Goal: Navigation & Orientation: Find specific page/section

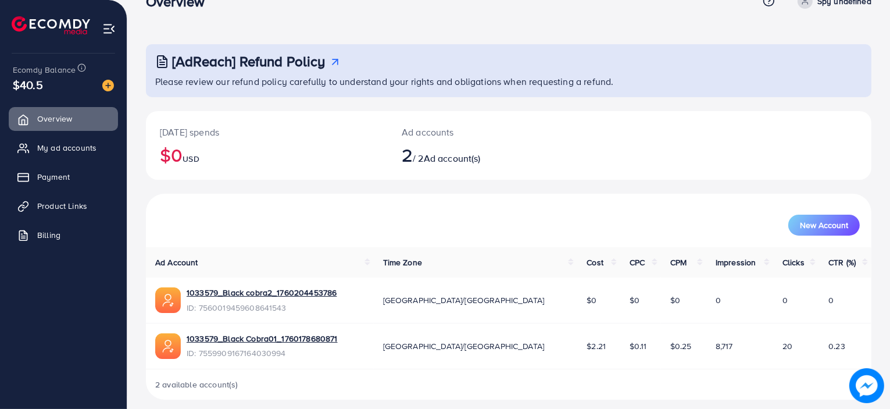
scroll to position [37, 0]
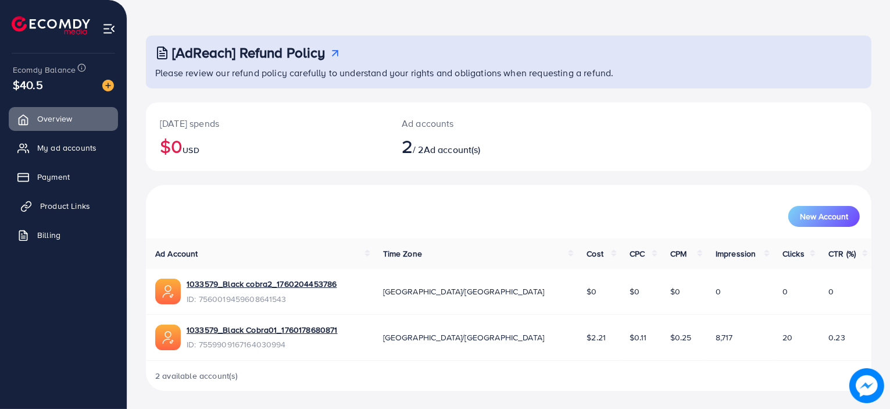
click at [97, 203] on link "Product Links" at bounding box center [63, 205] width 109 height 23
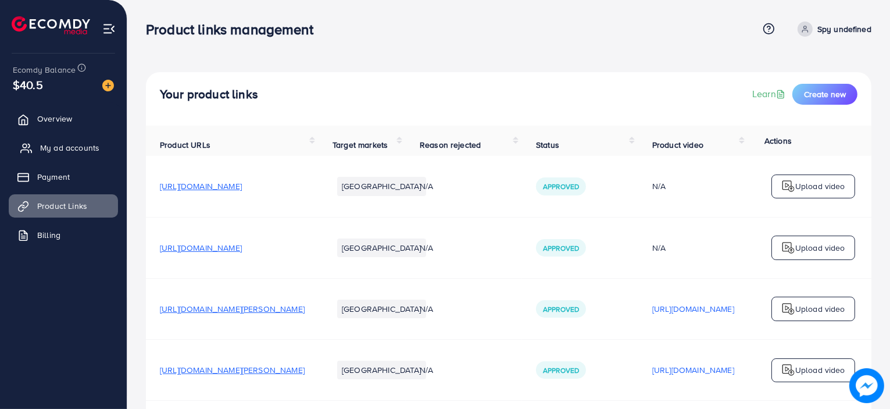
click at [44, 148] on span "My ad accounts" at bounding box center [69, 148] width 59 height 12
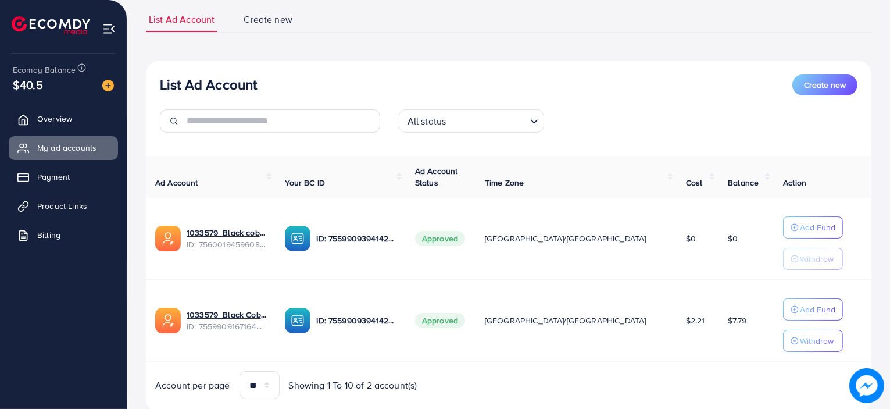
scroll to position [114, 0]
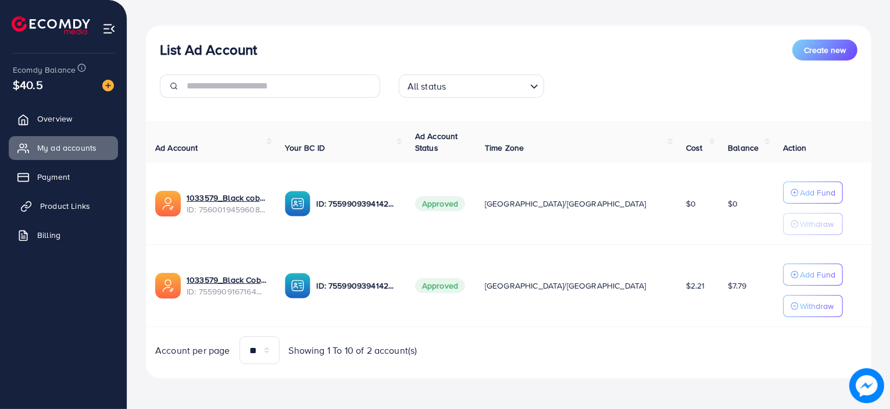
click at [62, 213] on link "Product Links" at bounding box center [63, 205] width 109 height 23
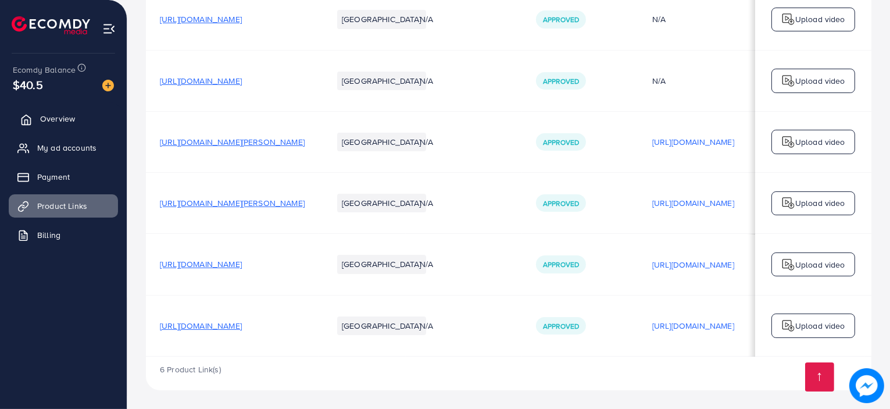
click at [45, 115] on span "Overview" at bounding box center [57, 119] width 35 height 12
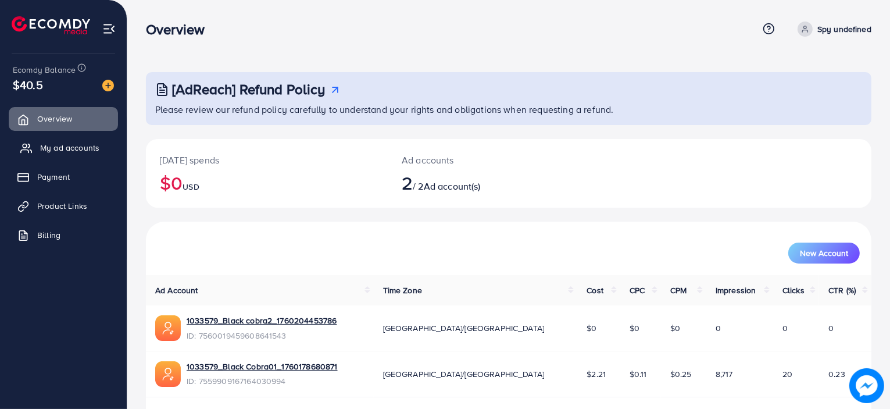
click at [64, 137] on link "My ad accounts" at bounding box center [63, 147] width 109 height 23
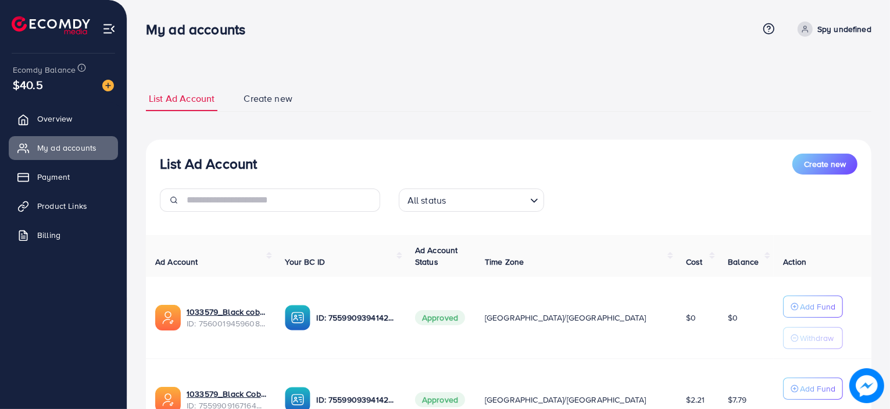
click at [340, 70] on div "List Ad Account Create new List Ad Account Create new All status Loading... Ad …" at bounding box center [508, 262] width 763 height 525
